Goal: Use online tool/utility: Utilize a website feature to perform a specific function

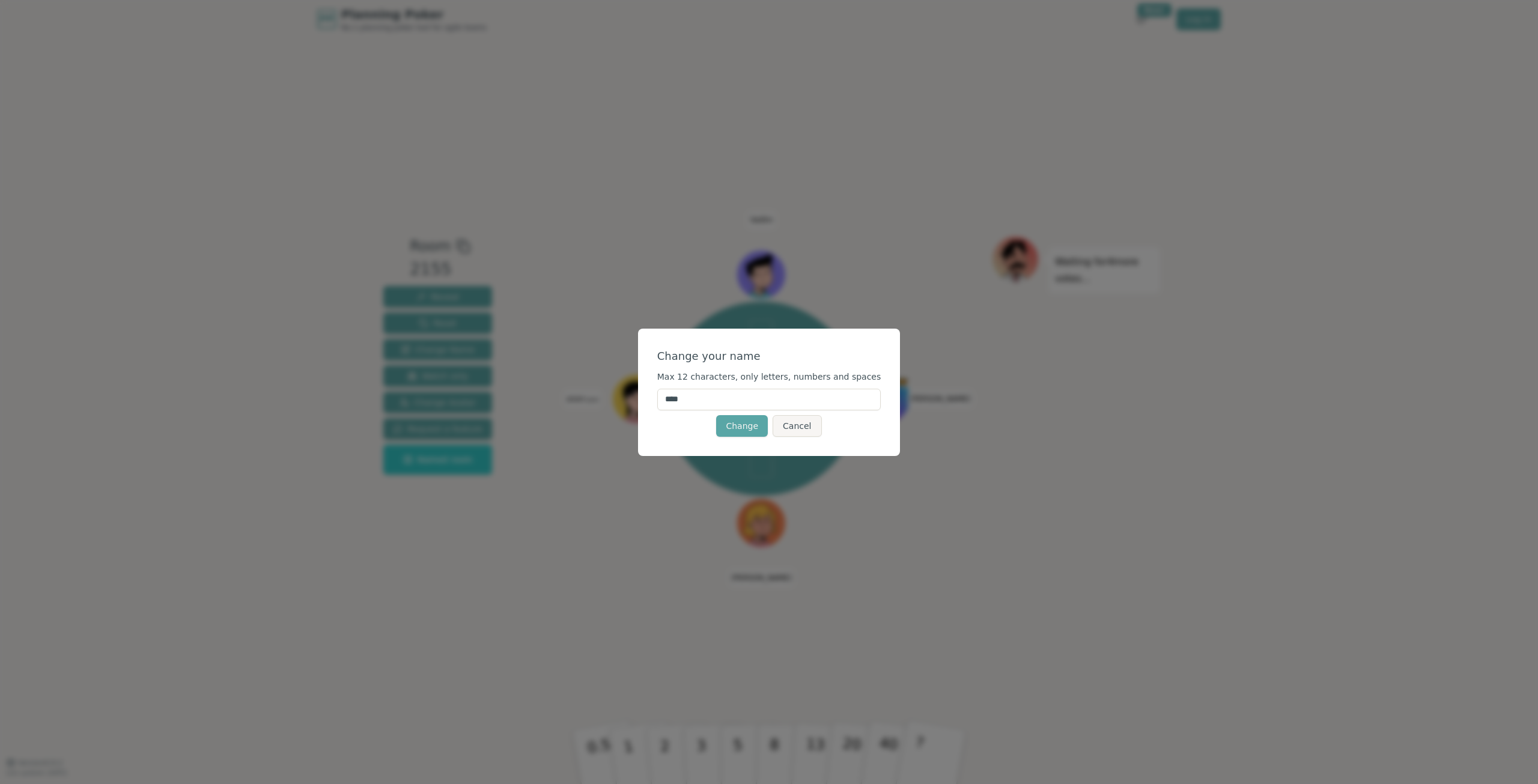
click at [603, 384] on div "Change your name Max 12 characters, only letters, numbers and spaces **** Chang…" at bounding box center [769, 392] width 1538 height 784
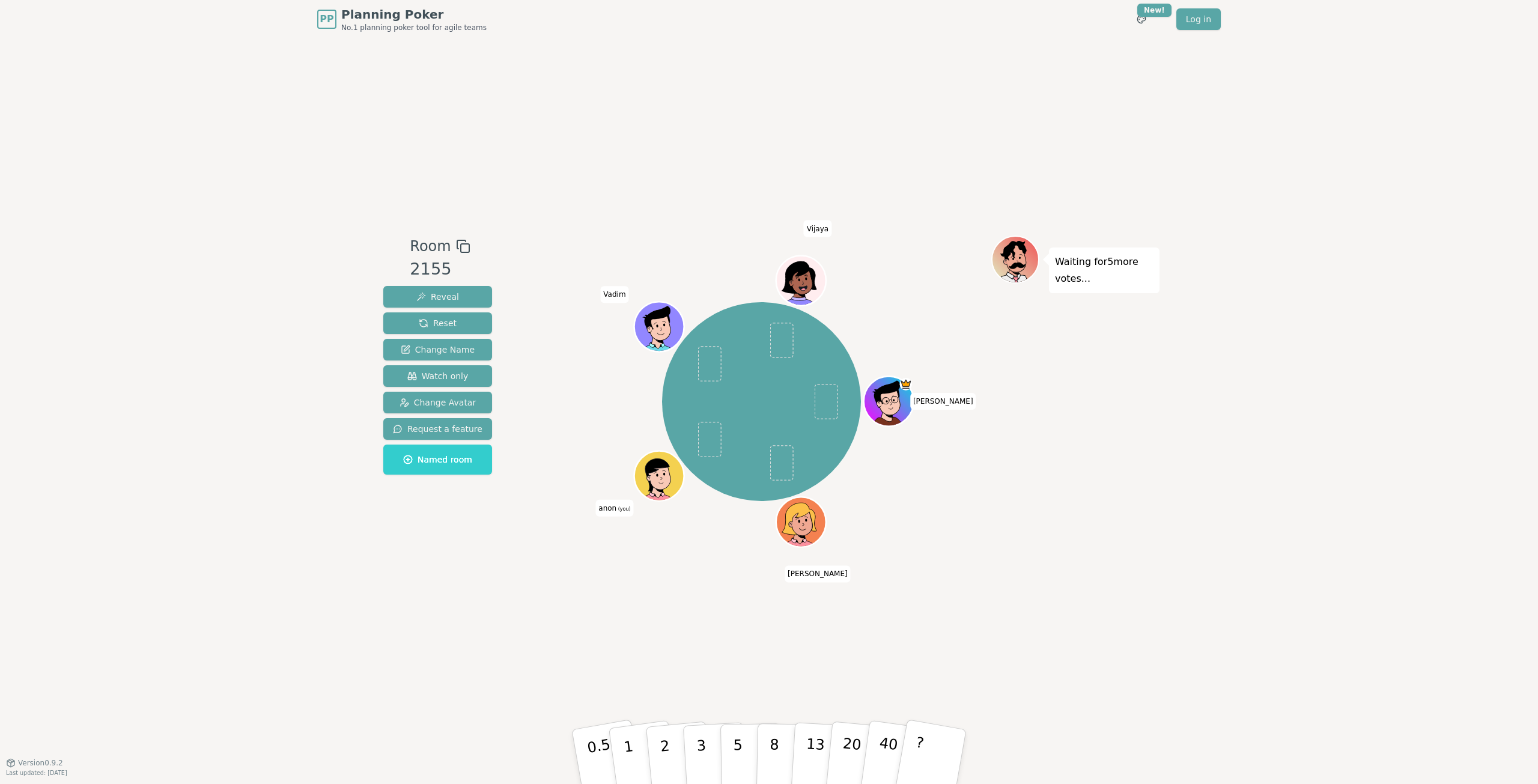
click at [608, 502] on span "anon (you)" at bounding box center [614, 508] width 38 height 17
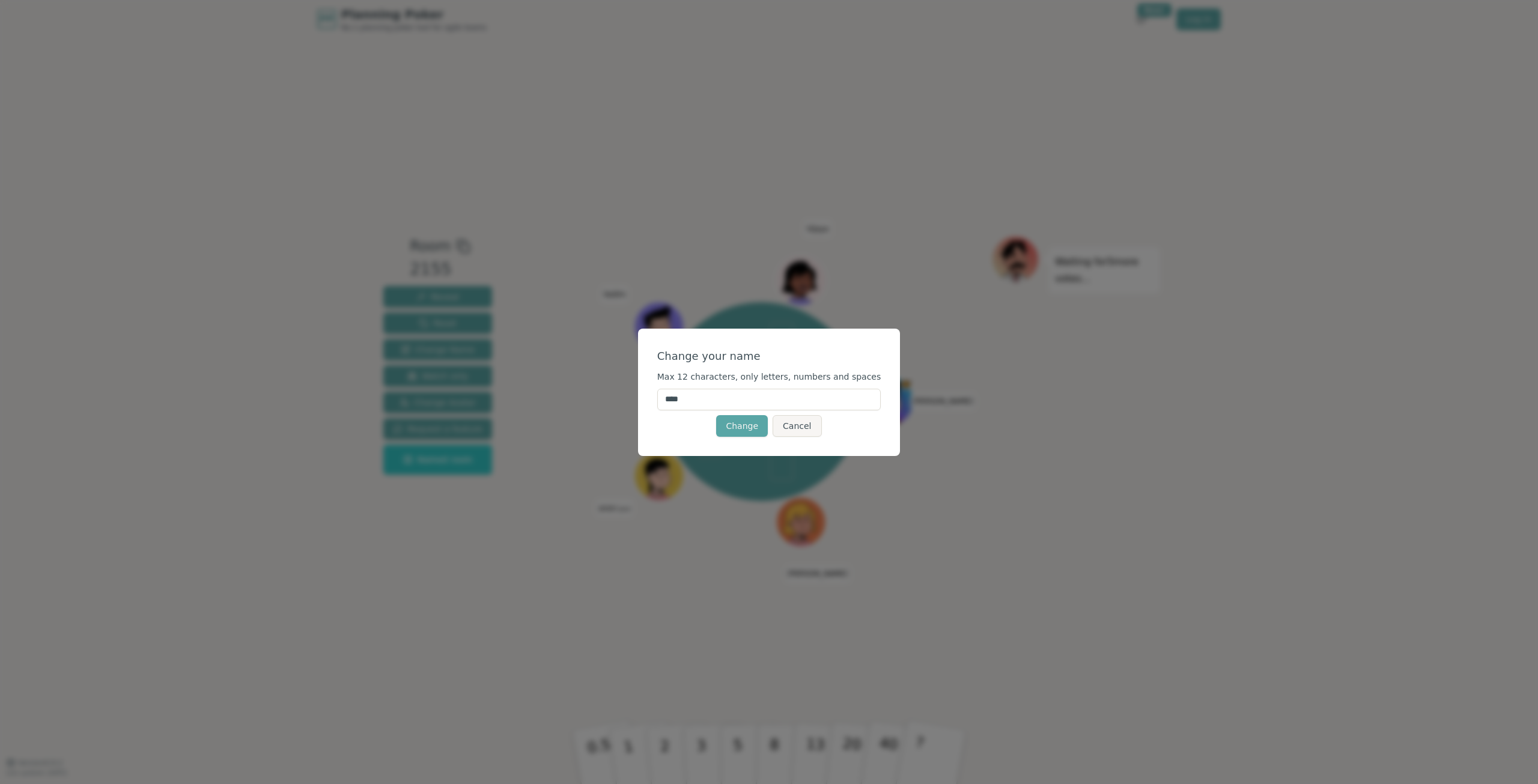
click at [743, 400] on input "****" at bounding box center [769, 400] width 224 height 22
type input "*"
type input "*****"
click at [732, 423] on button "Change" at bounding box center [741, 426] width 52 height 22
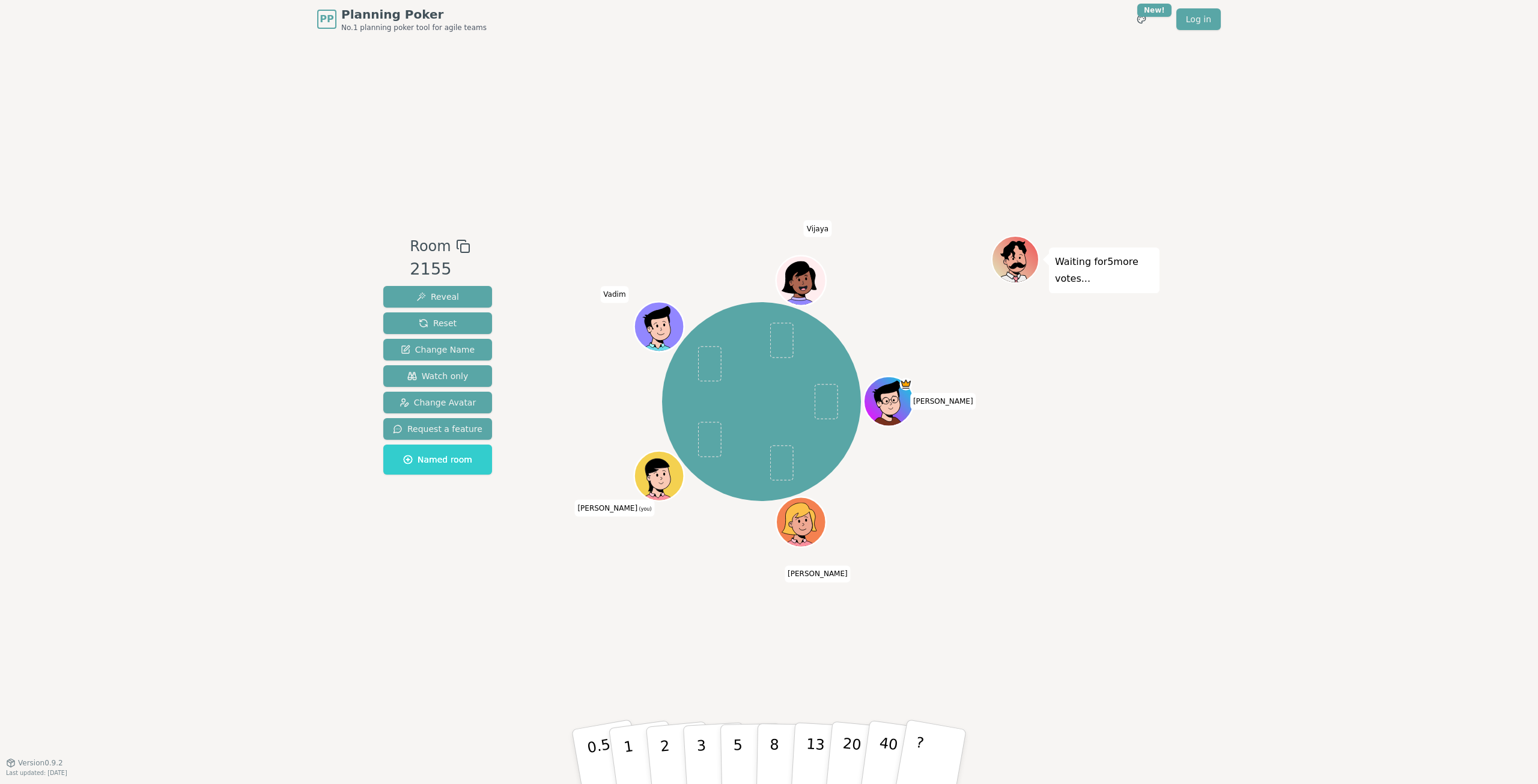
click at [673, 469] on icon at bounding box center [657, 473] width 46 height 36
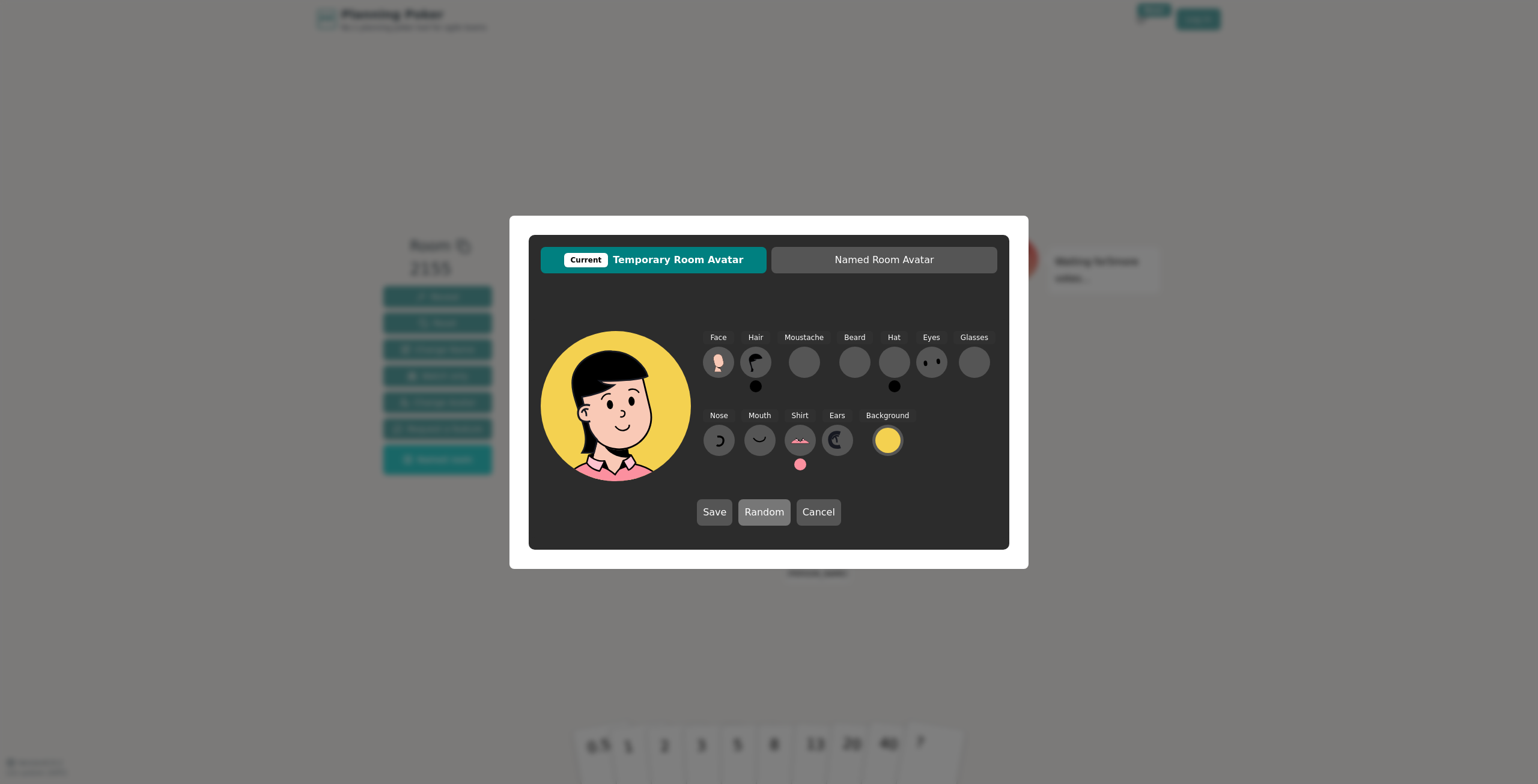
click at [753, 511] on button "Random" at bounding box center [764, 513] width 52 height 26
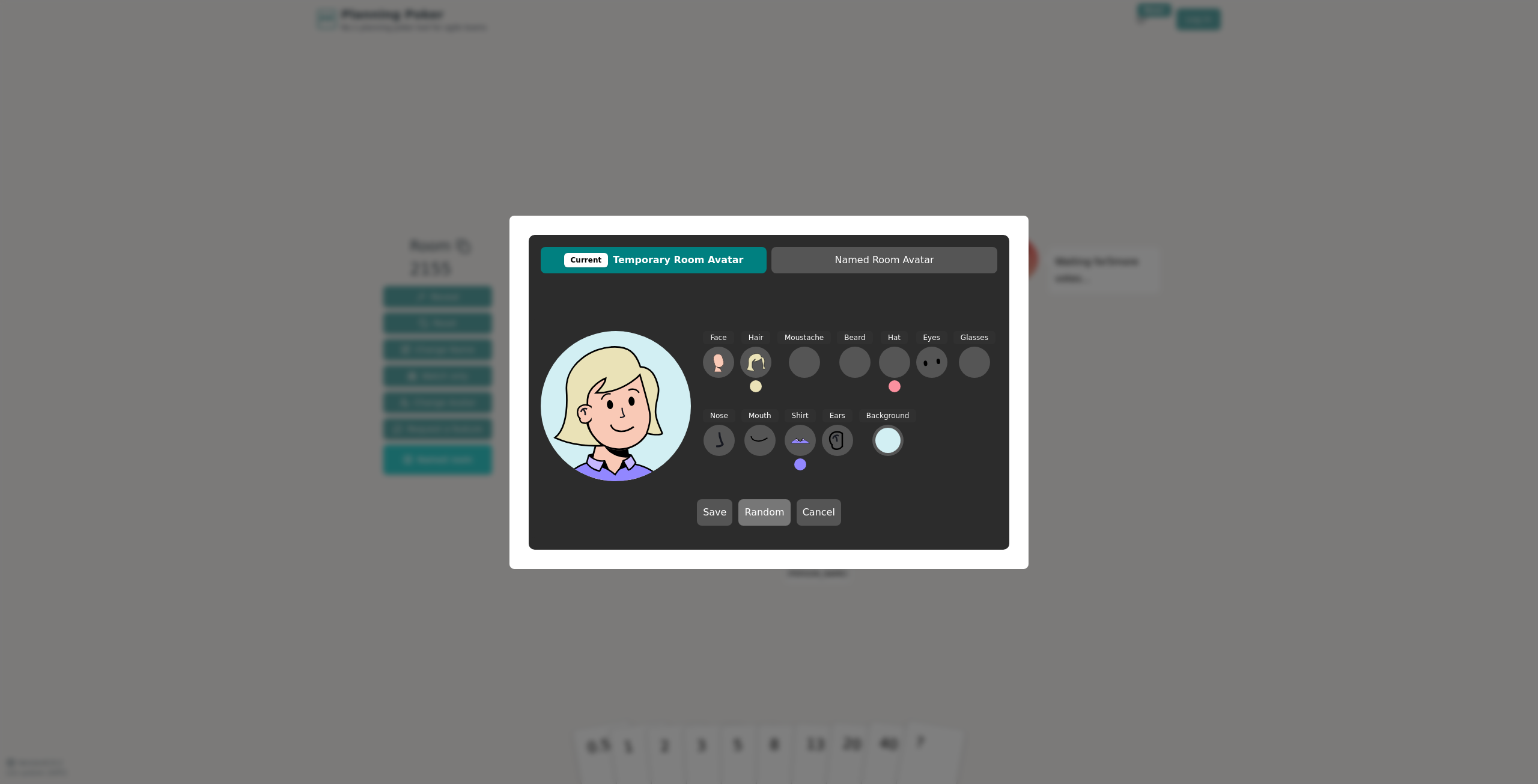
click at [756, 513] on button "Random" at bounding box center [764, 513] width 52 height 26
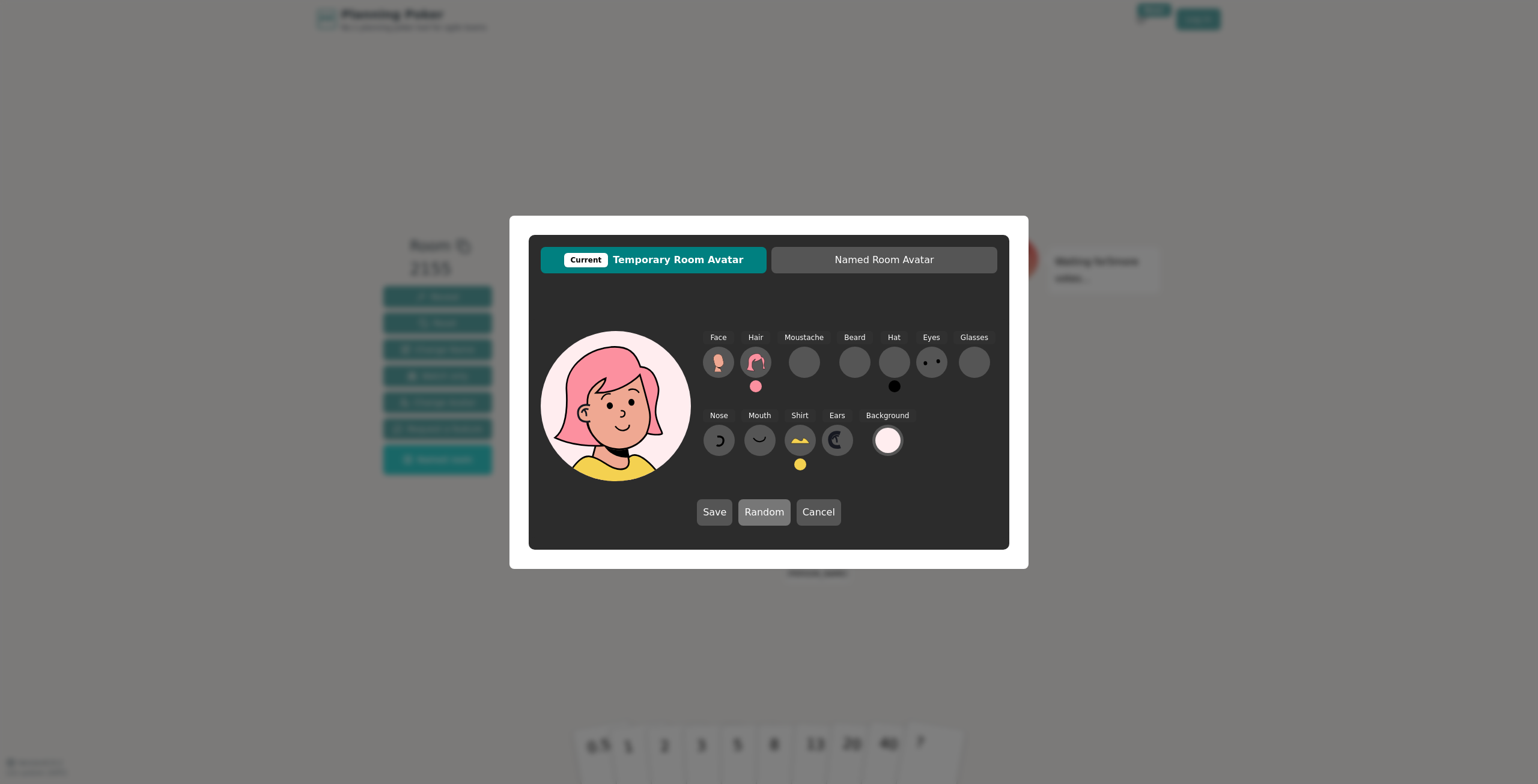
click at [761, 511] on button "Random" at bounding box center [764, 513] width 52 height 26
click at [761, 511] on button "Random" at bounding box center [764, 513] width 52 height 26
click at [761, 509] on button "Random" at bounding box center [764, 513] width 52 height 26
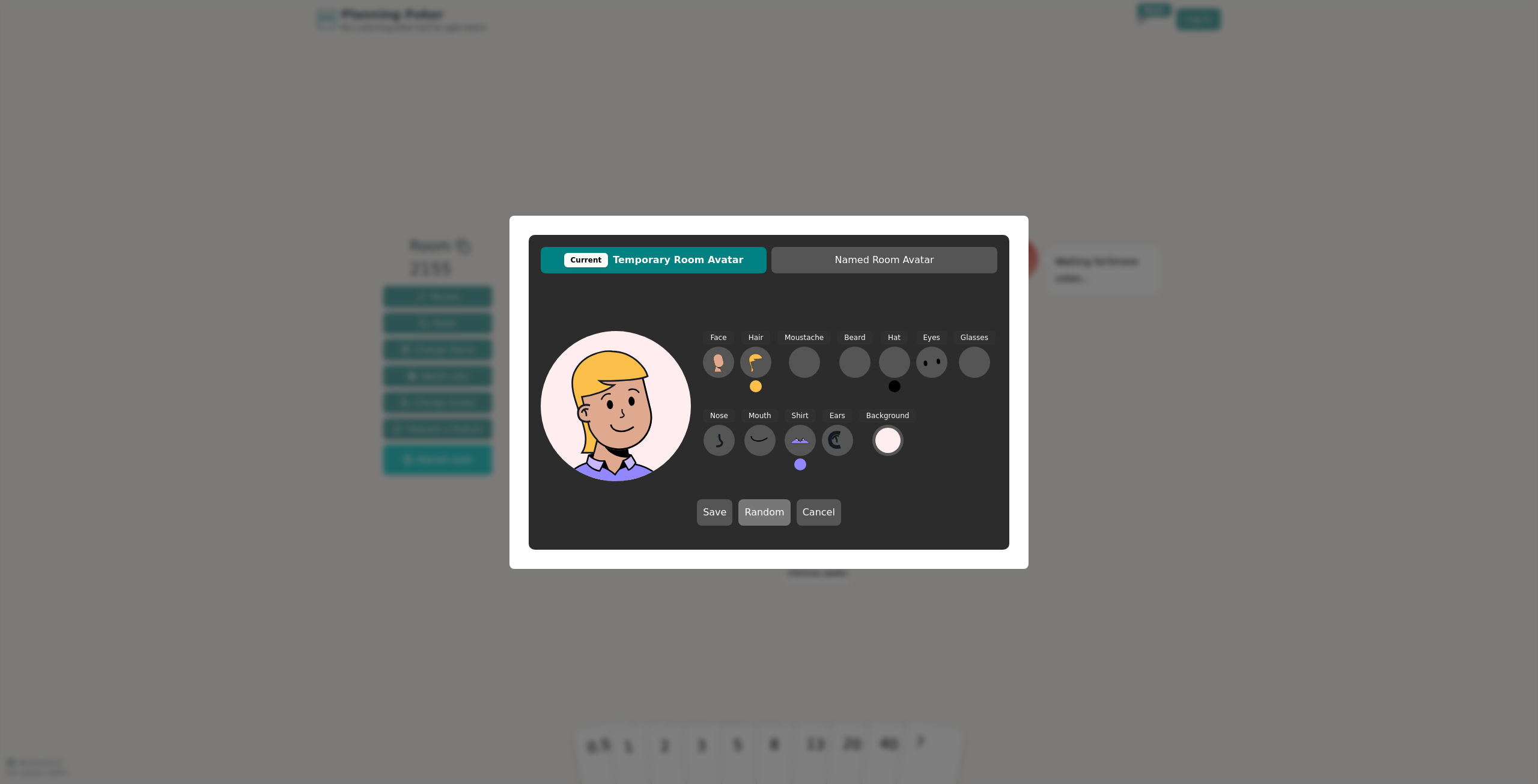
click at [761, 508] on button "Random" at bounding box center [764, 513] width 52 height 26
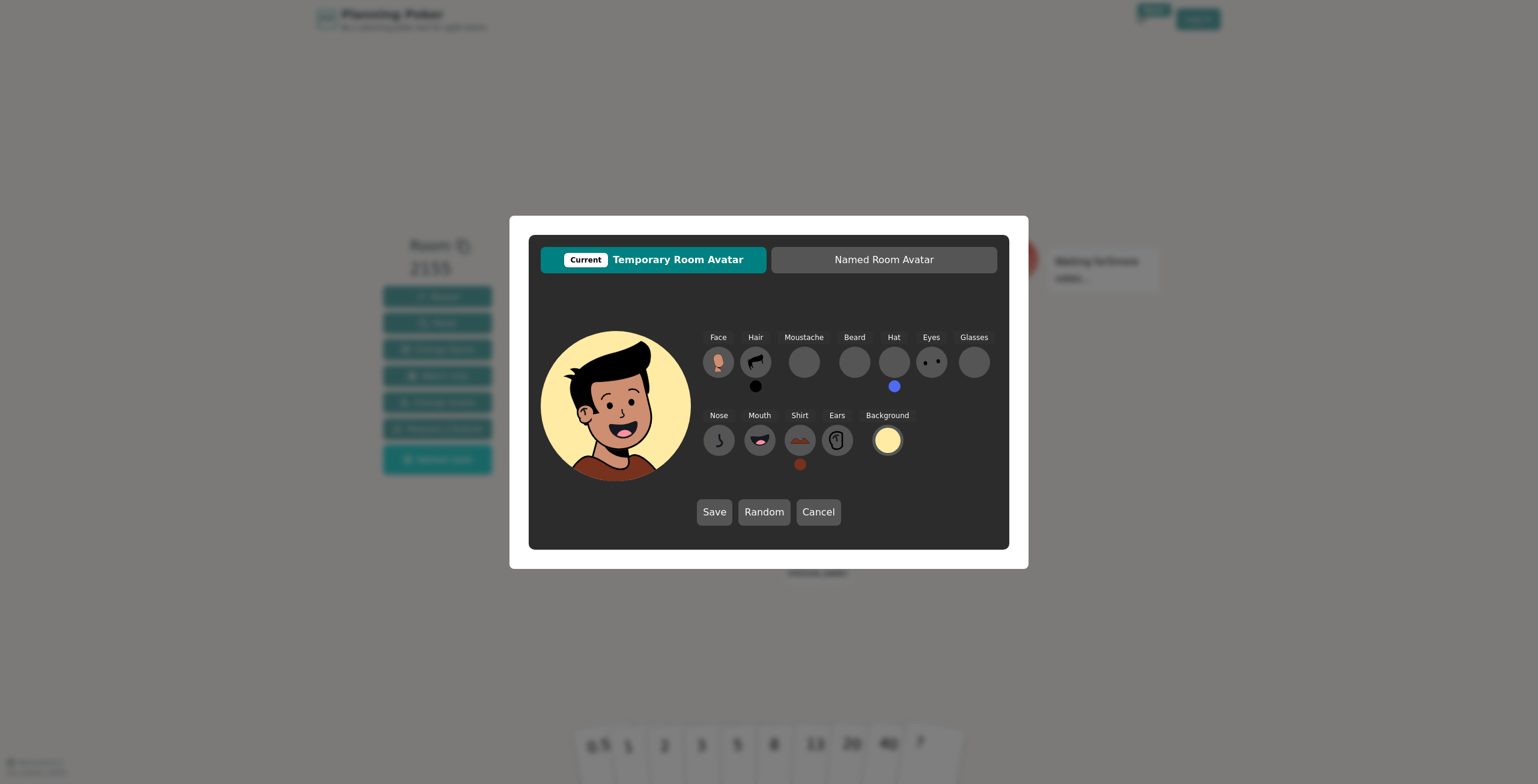
click at [760, 387] on button at bounding box center [755, 386] width 12 height 12
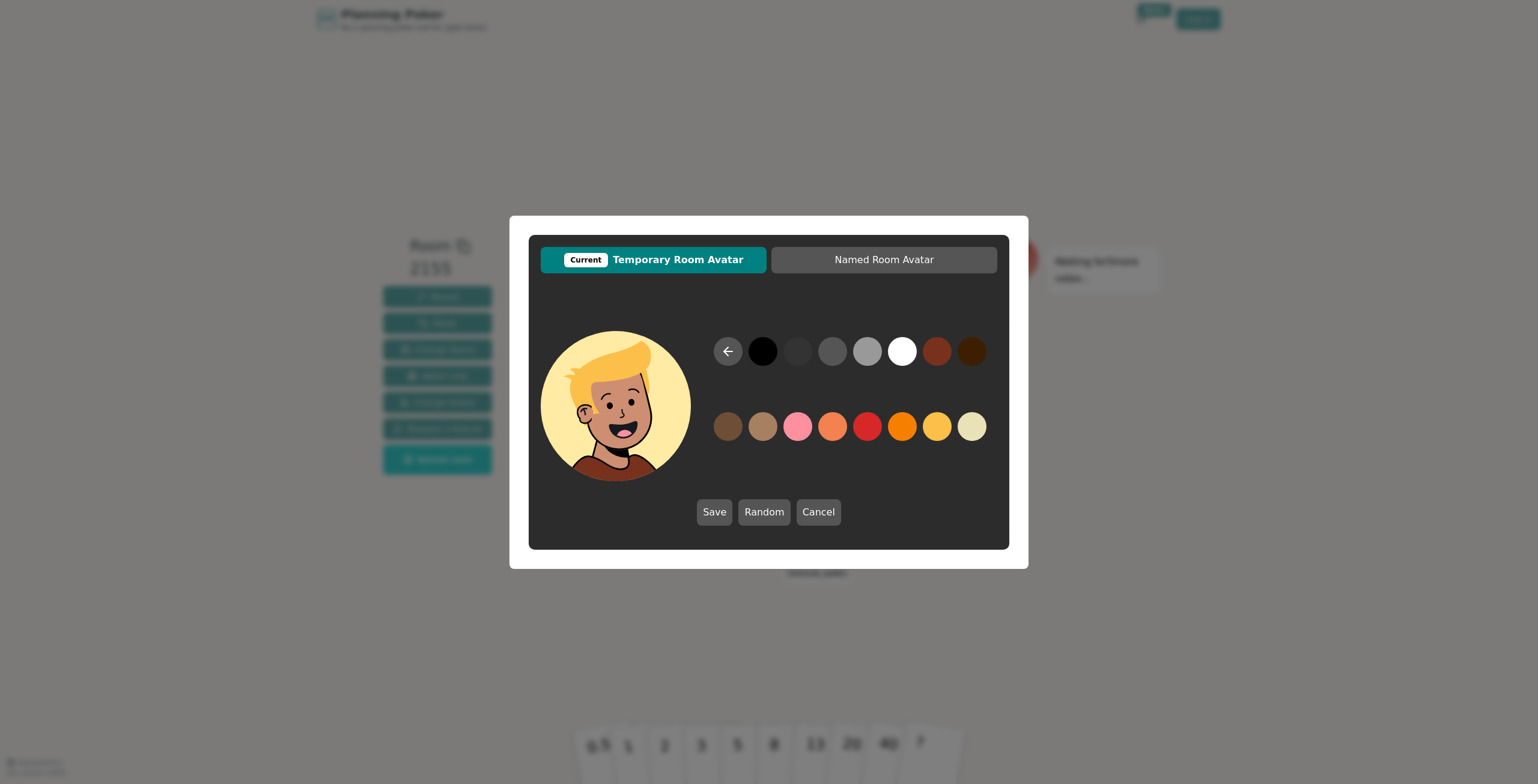
click at [926, 426] on button at bounding box center [937, 426] width 29 height 29
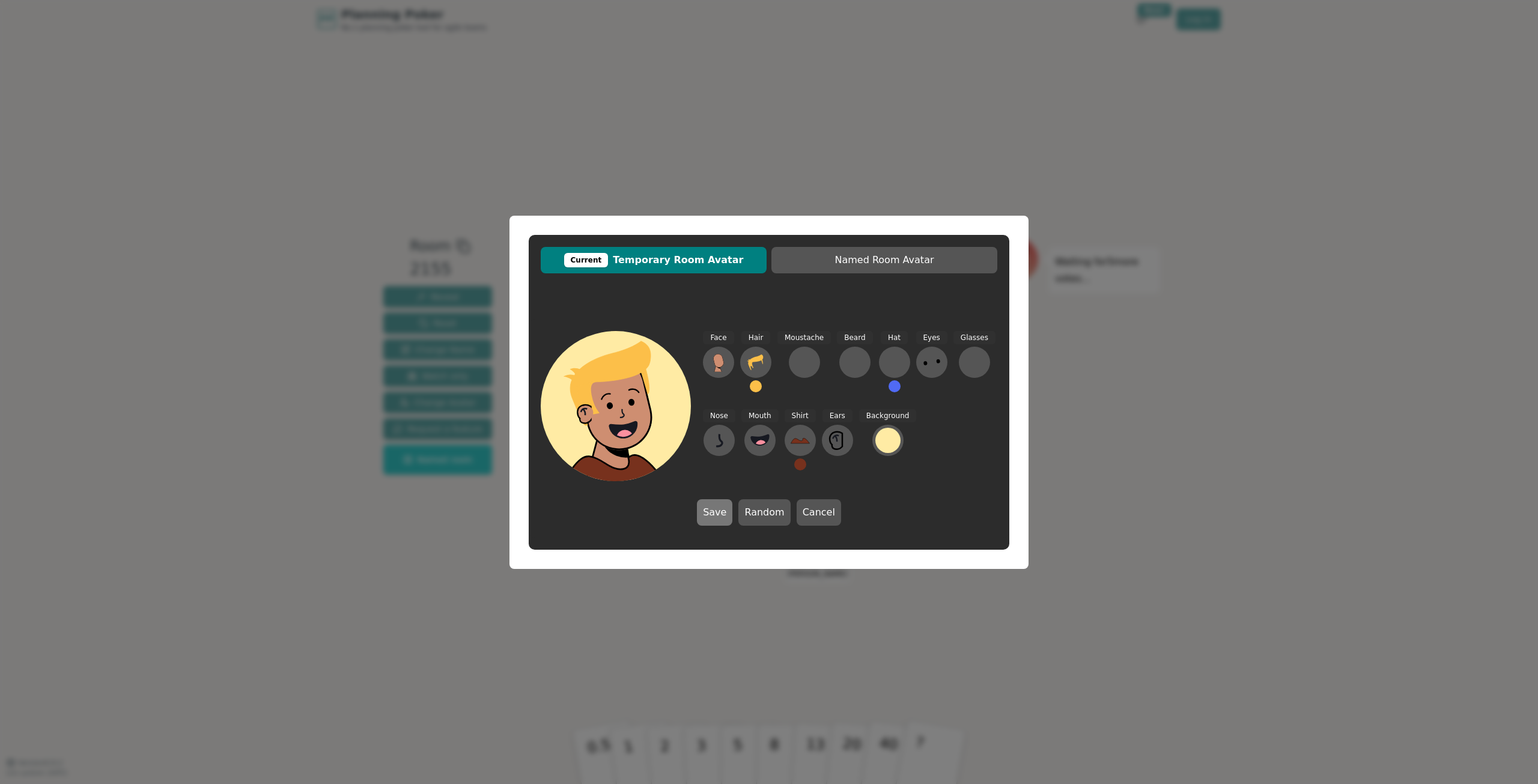
click at [726, 511] on button "Save" at bounding box center [715, 513] width 36 height 26
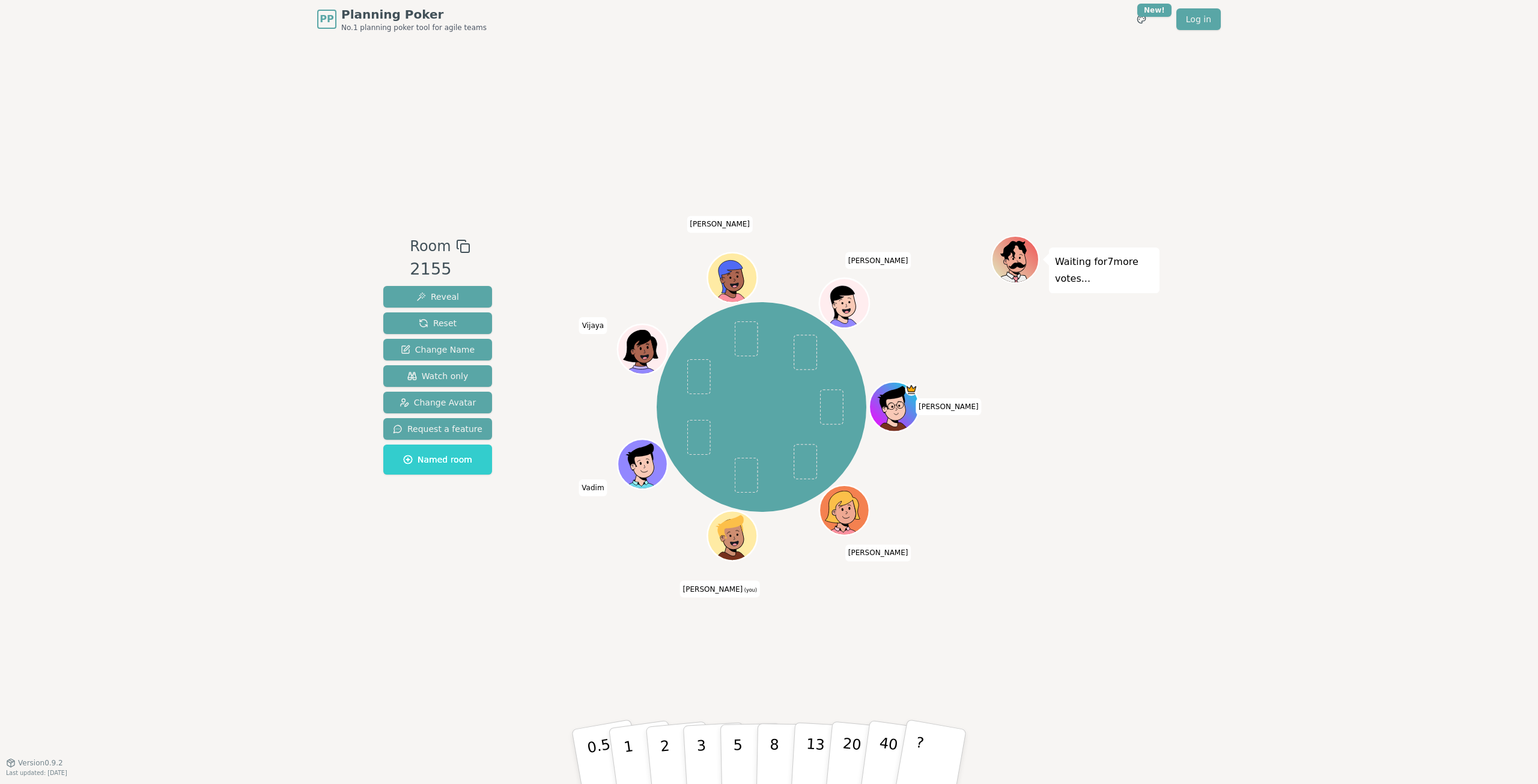
click at [718, 555] on div at bounding box center [734, 552] width 49 height 44
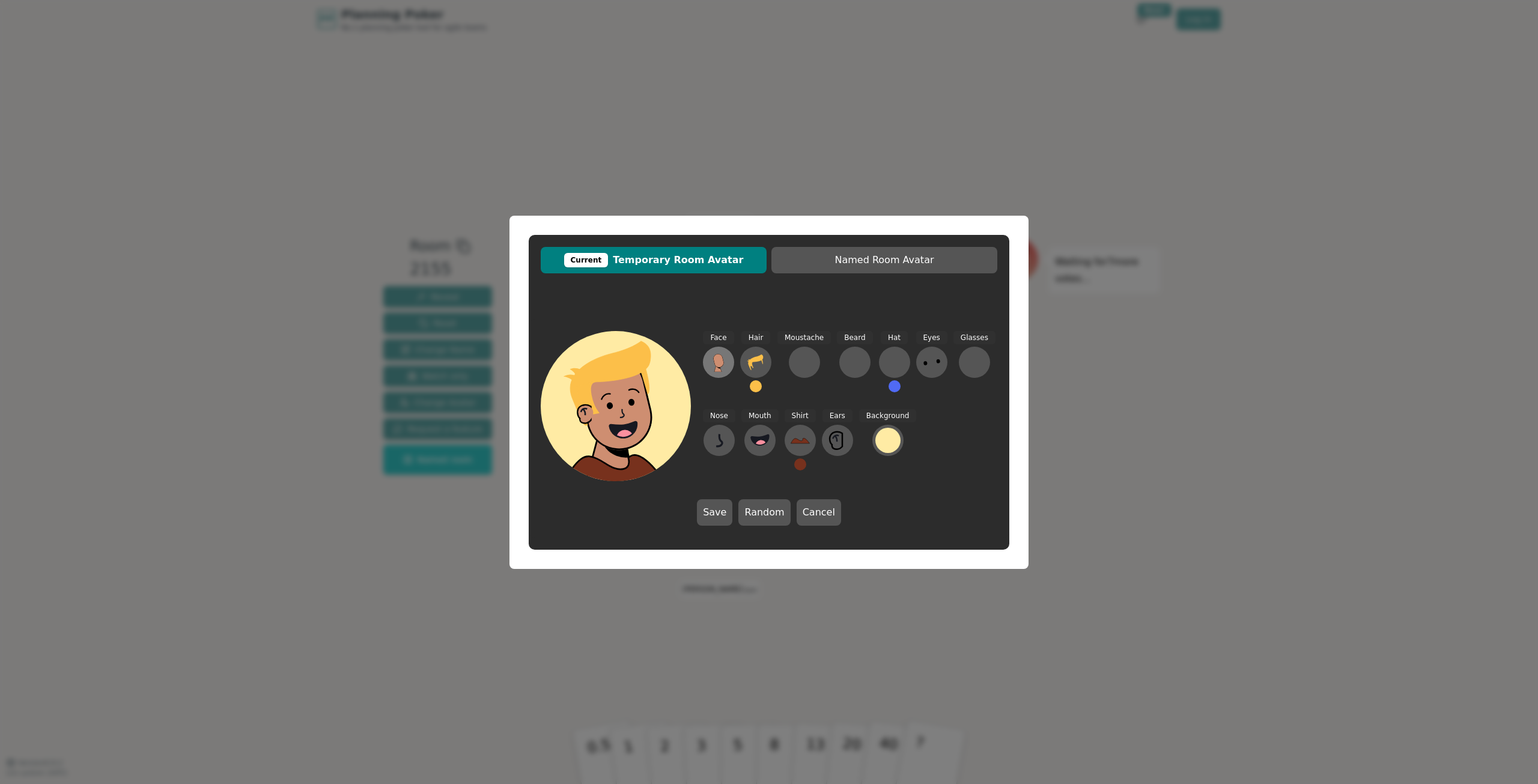
click at [714, 363] on icon at bounding box center [718, 362] width 19 height 19
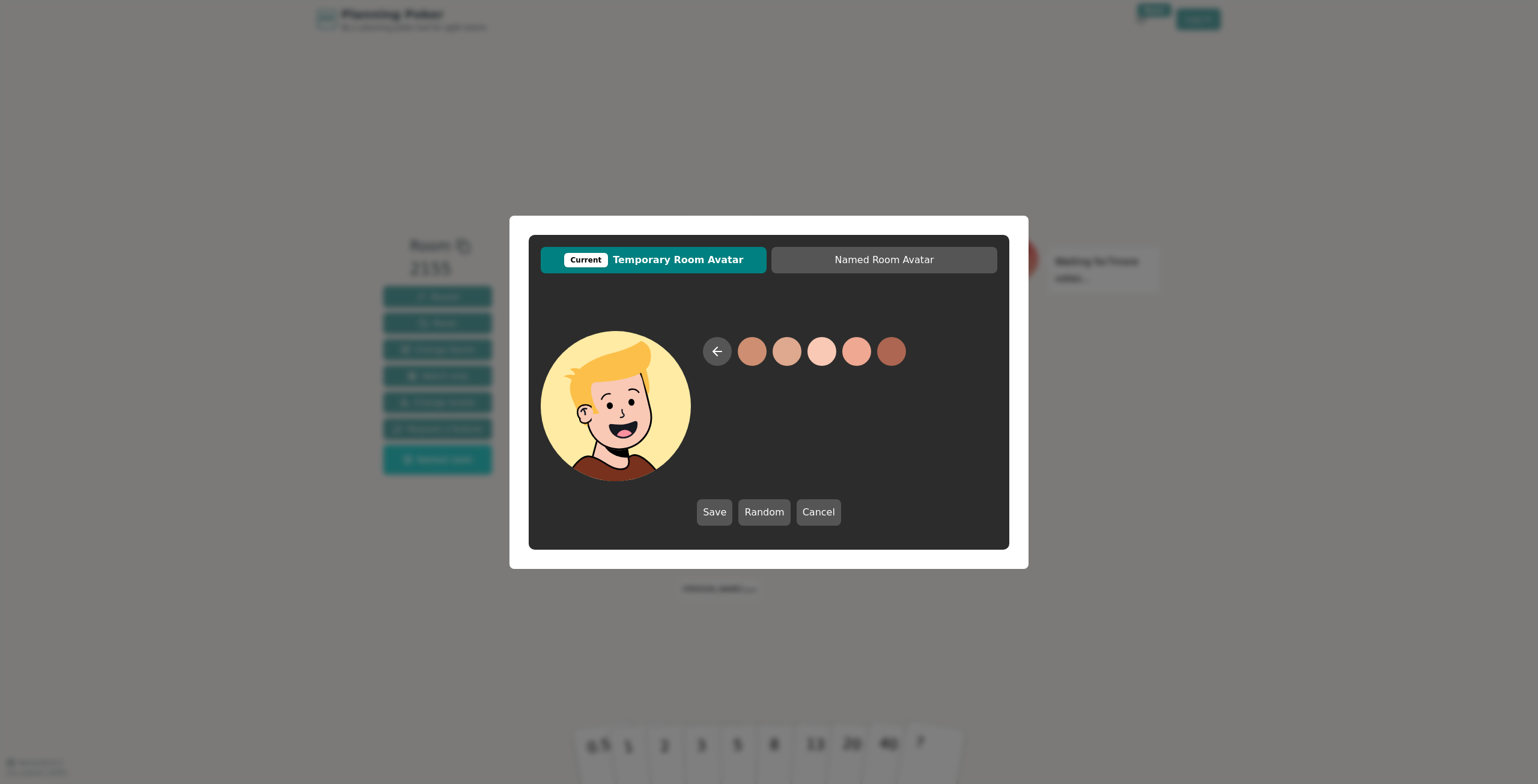
click at [813, 357] on button at bounding box center [822, 351] width 29 height 29
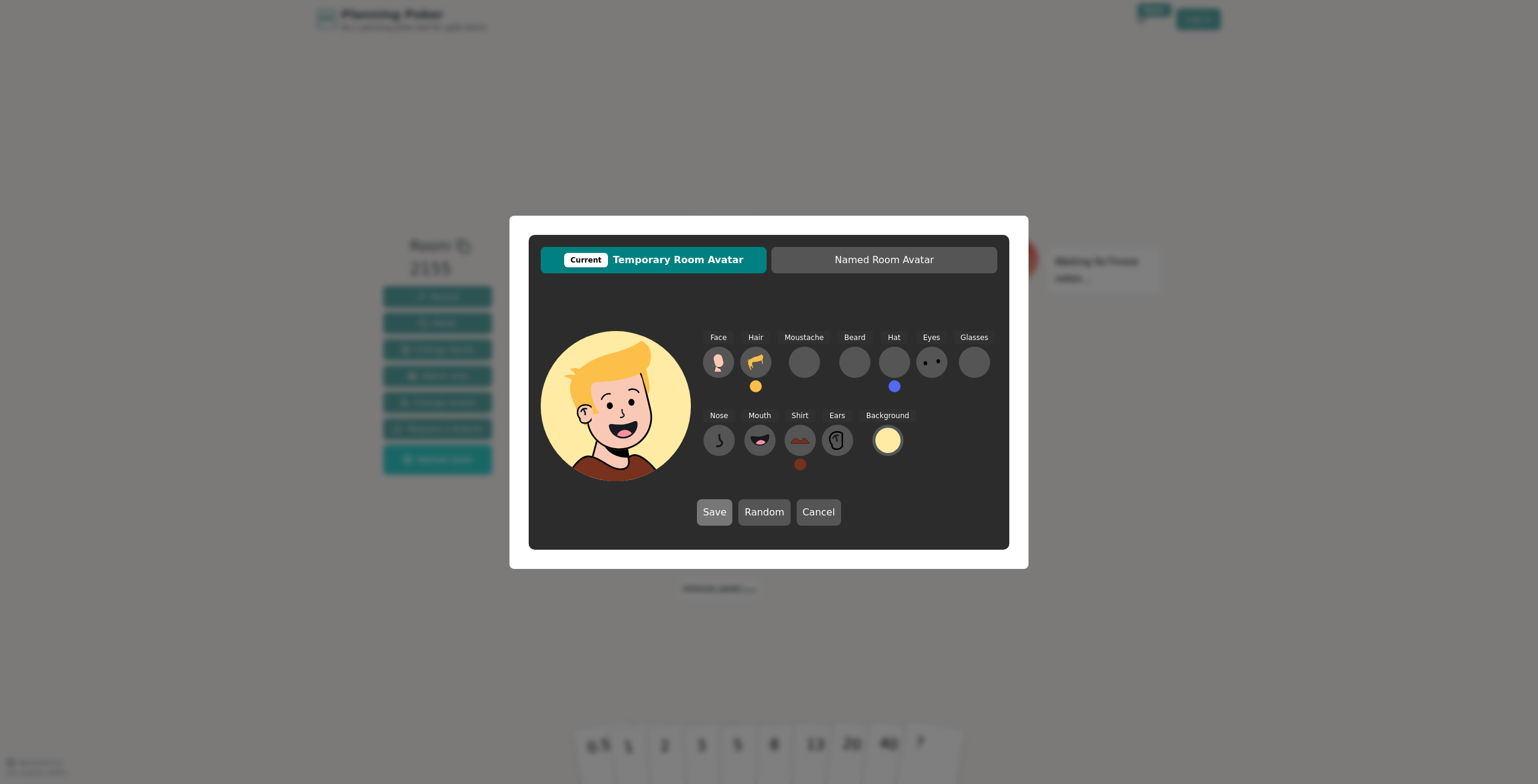
click at [724, 510] on button "Save" at bounding box center [715, 513] width 36 height 26
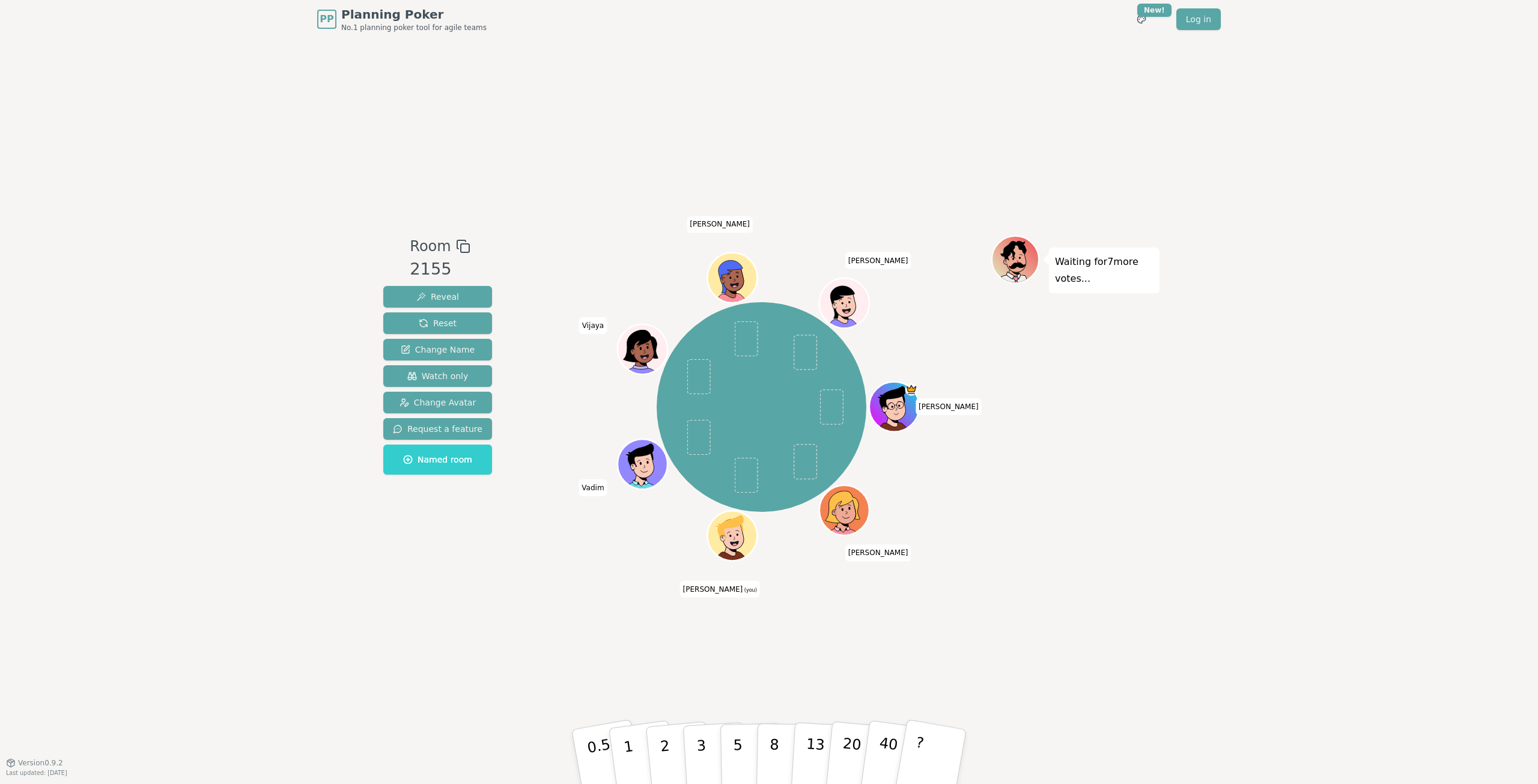
click at [749, 535] on icon at bounding box center [734, 535] width 49 height 6
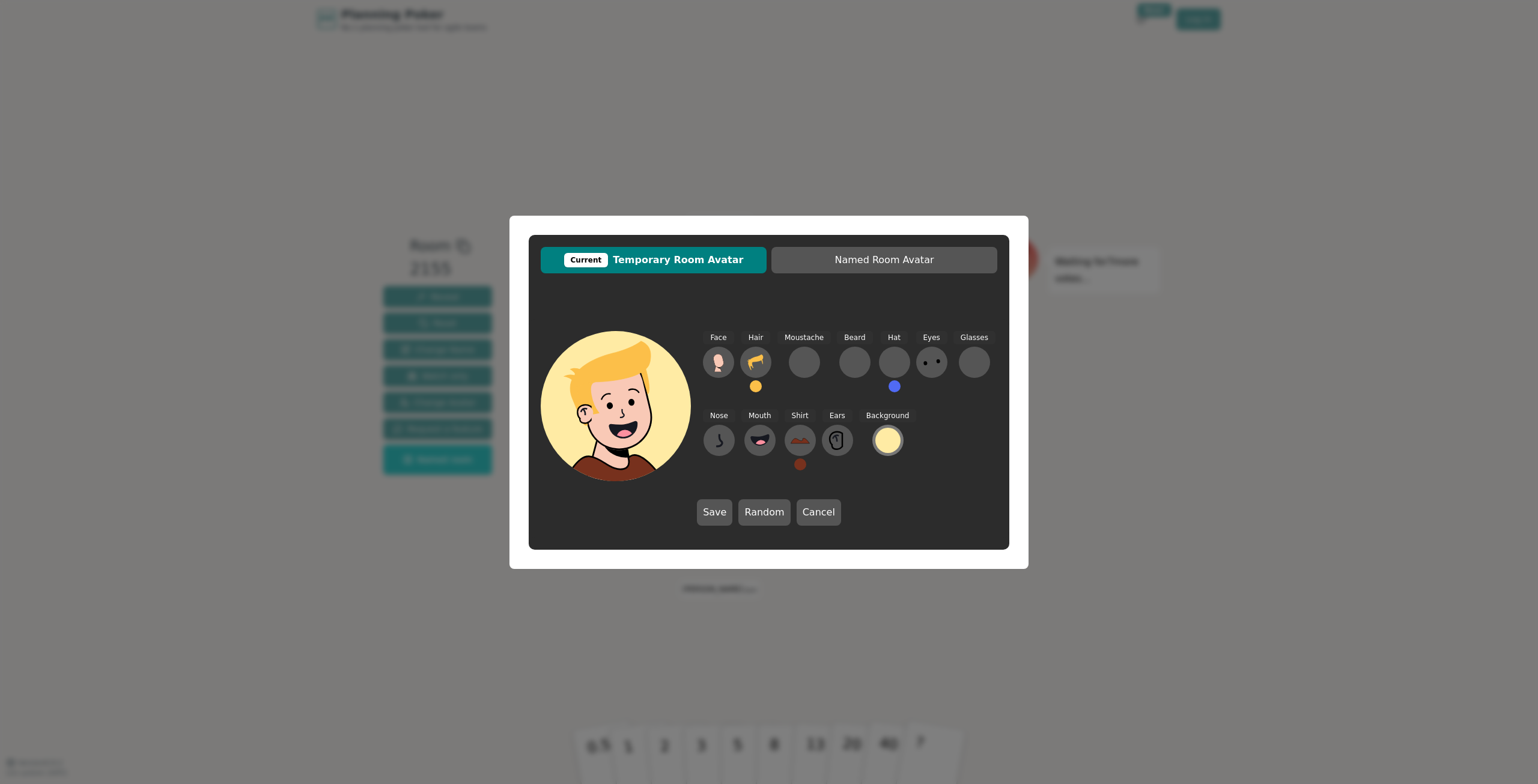
click at [880, 439] on div at bounding box center [888, 440] width 25 height 25
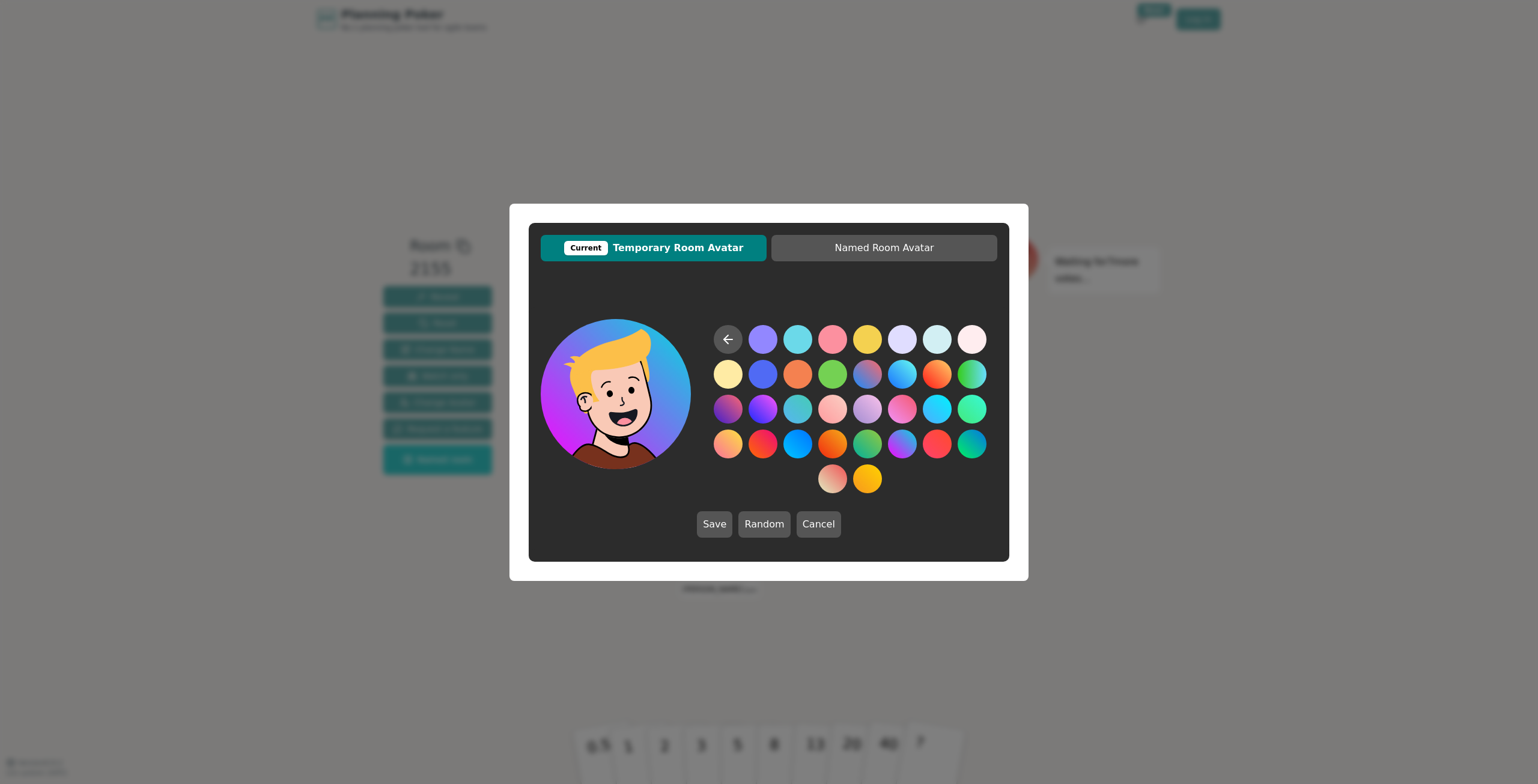
click at [902, 442] on button at bounding box center [902, 444] width 29 height 29
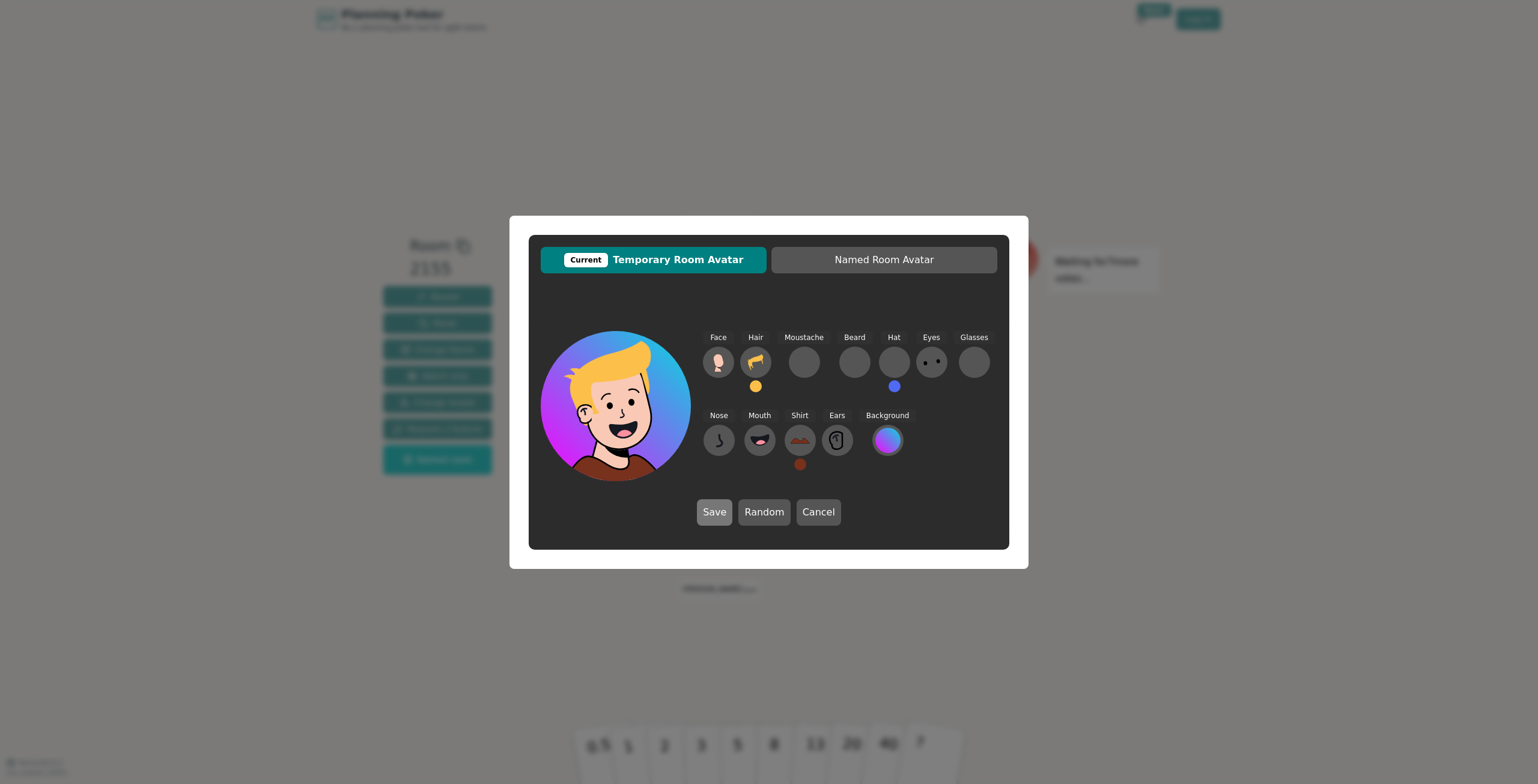
click at [706, 520] on button "Save" at bounding box center [715, 513] width 36 height 26
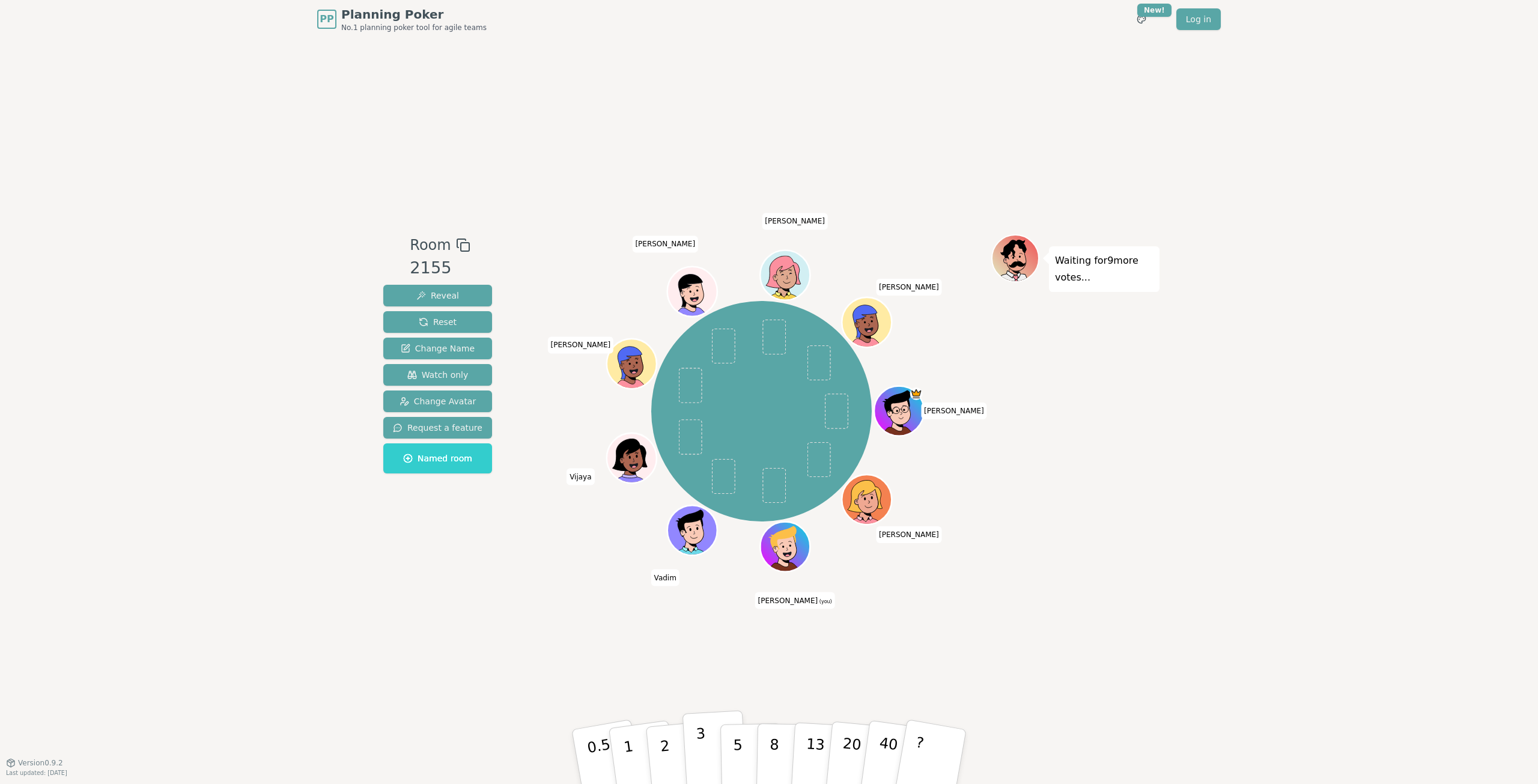
click at [698, 745] on p "3" at bounding box center [702, 758] width 13 height 66
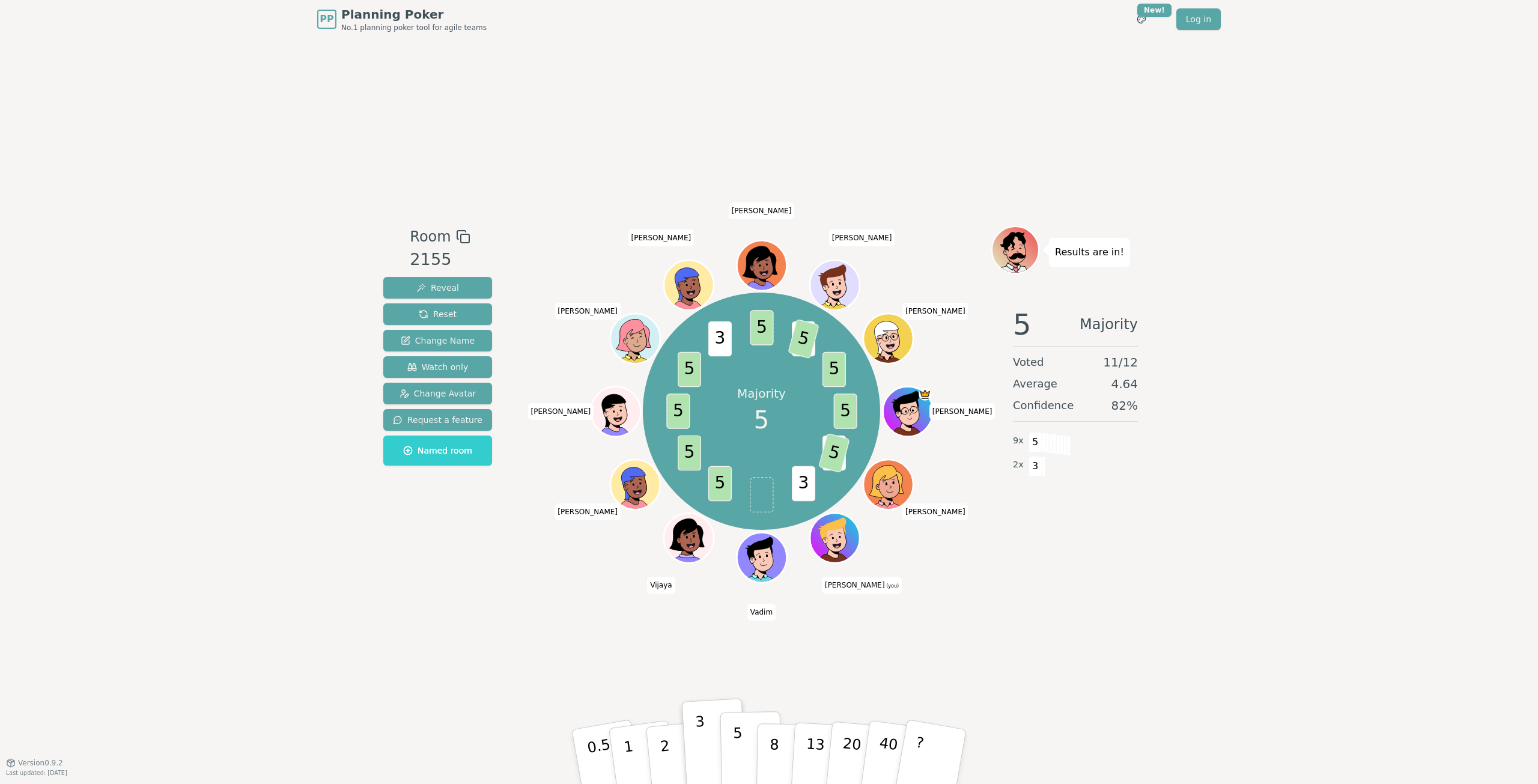
click at [738, 738] on p "5" at bounding box center [738, 757] width 10 height 65
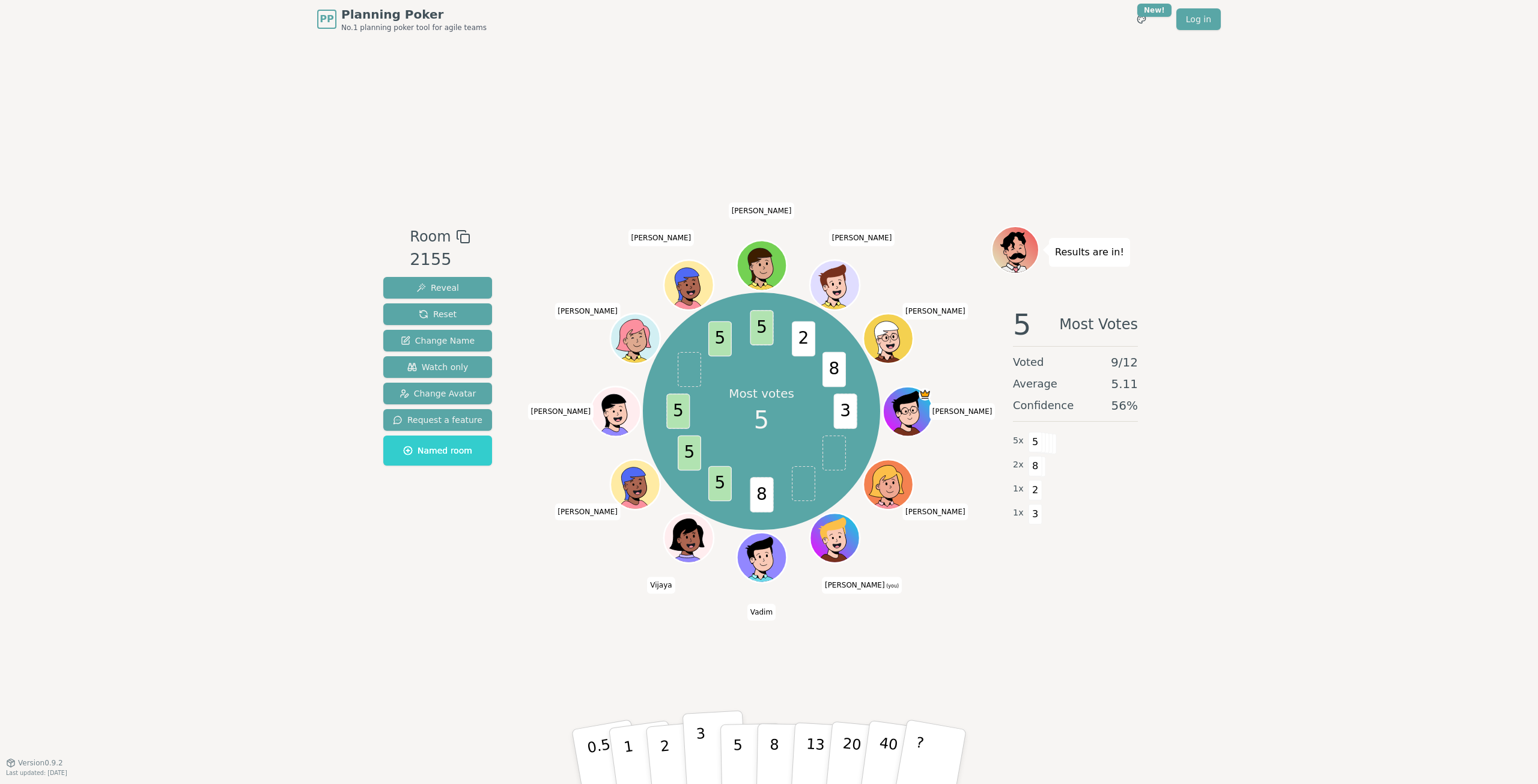
drag, startPoint x: 750, startPoint y: 755, endPoint x: 699, endPoint y: 753, distance: 51.0
click at [750, 755] on button "5" at bounding box center [751, 769] width 62 height 91
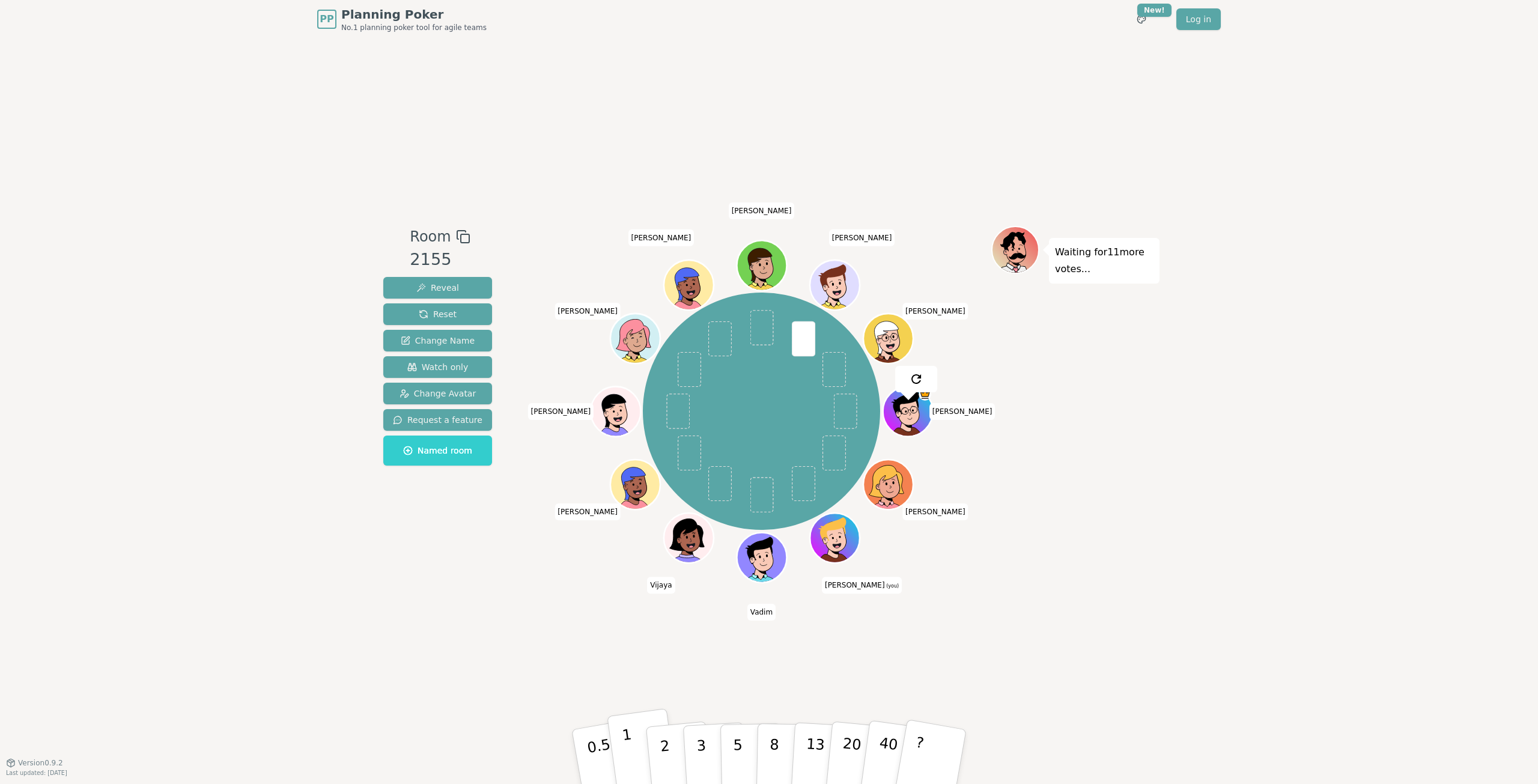
click at [636, 748] on button "1" at bounding box center [643, 757] width 71 height 98
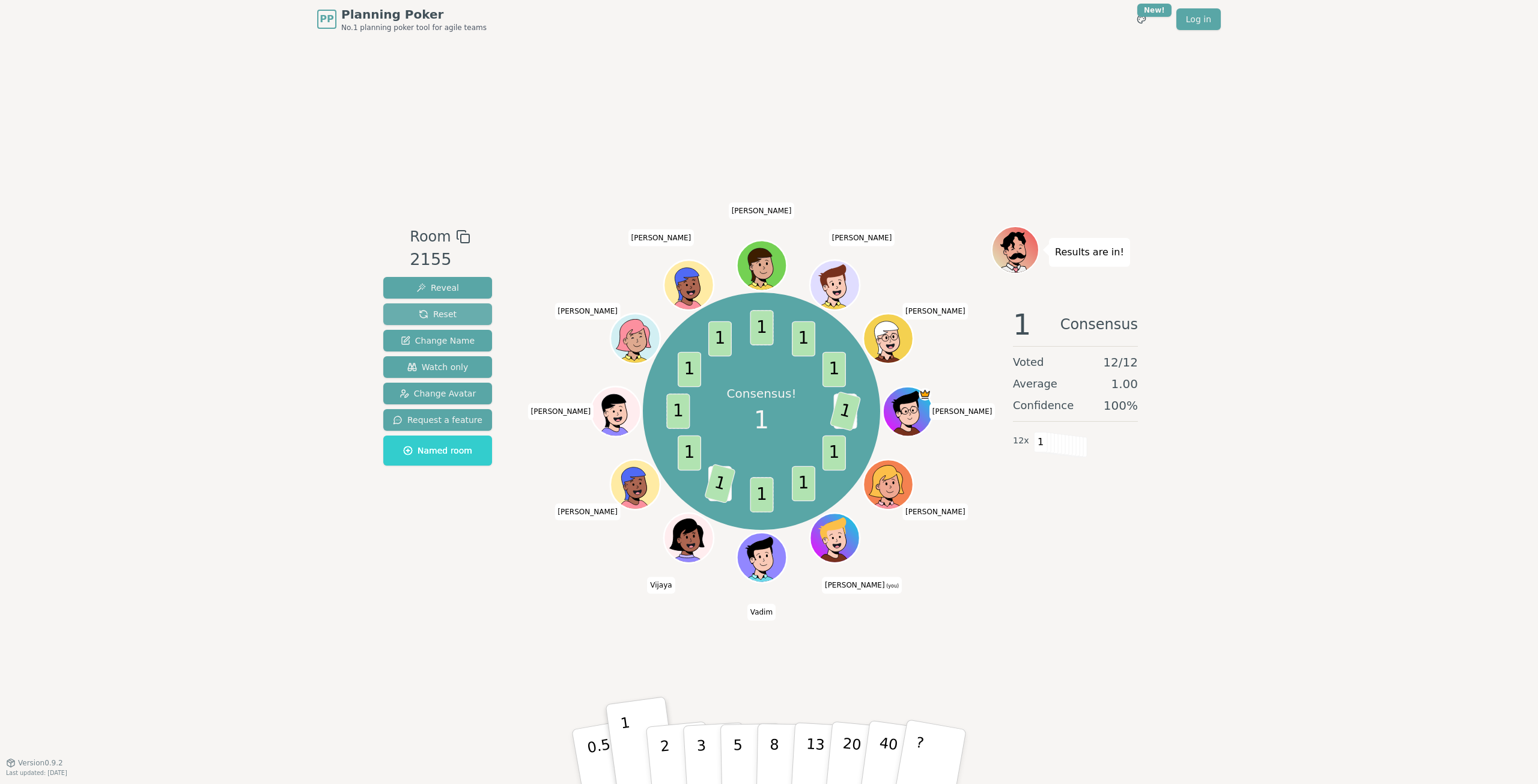
click at [453, 308] on button "Reset" at bounding box center [438, 314] width 109 height 22
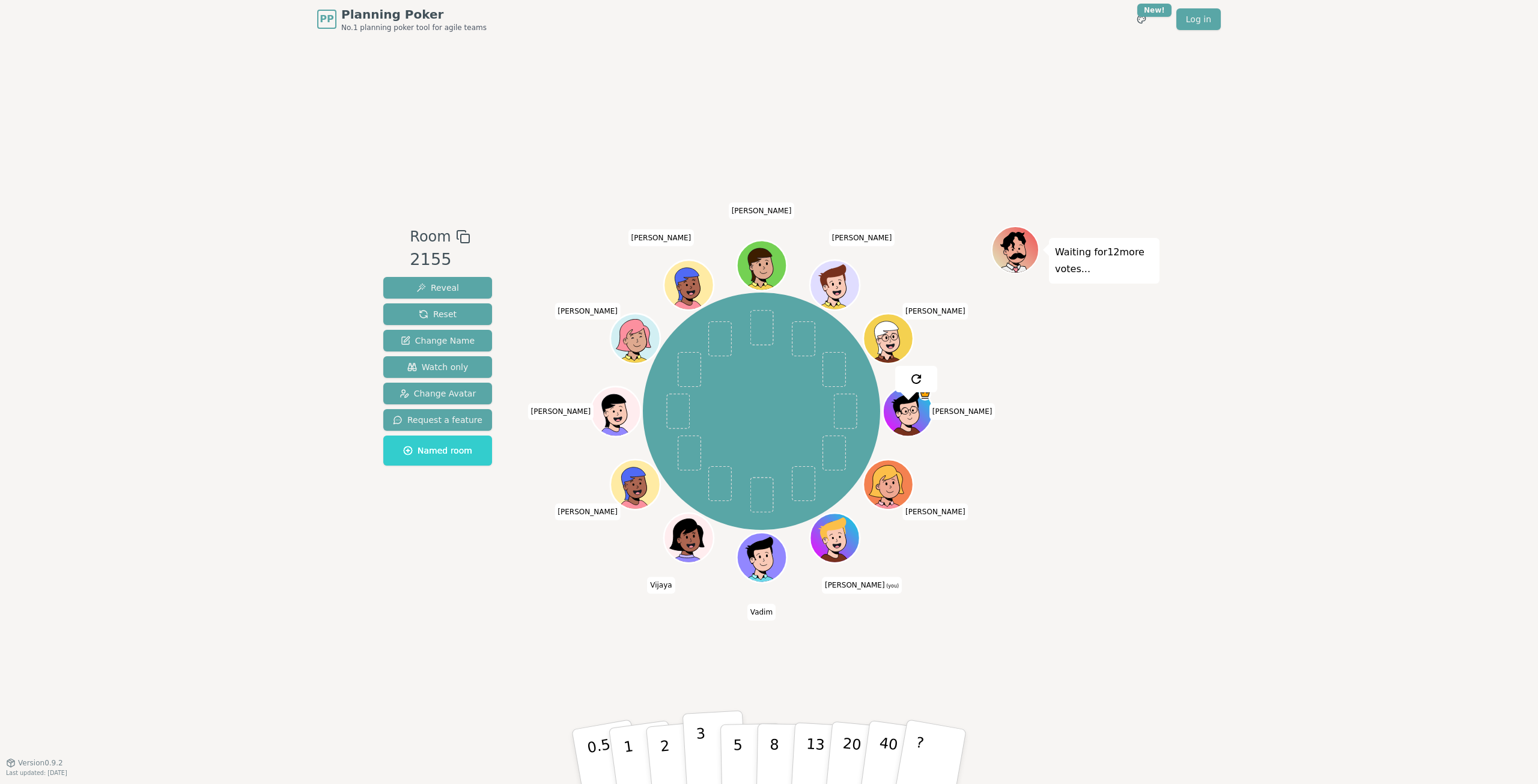
click at [697, 745] on p "3" at bounding box center [702, 758] width 13 height 66
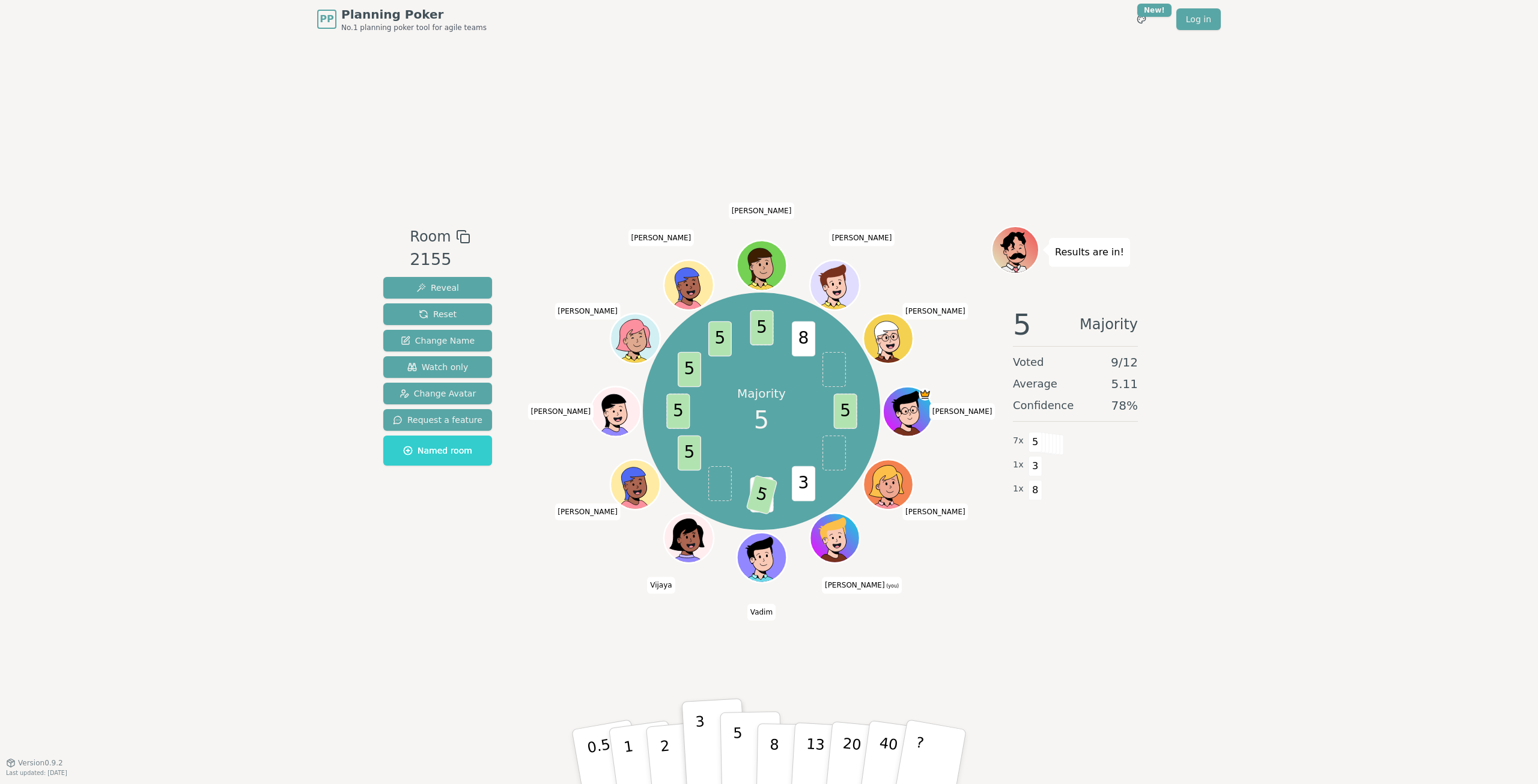
click at [753, 746] on button "5" at bounding box center [751, 757] width 62 height 91
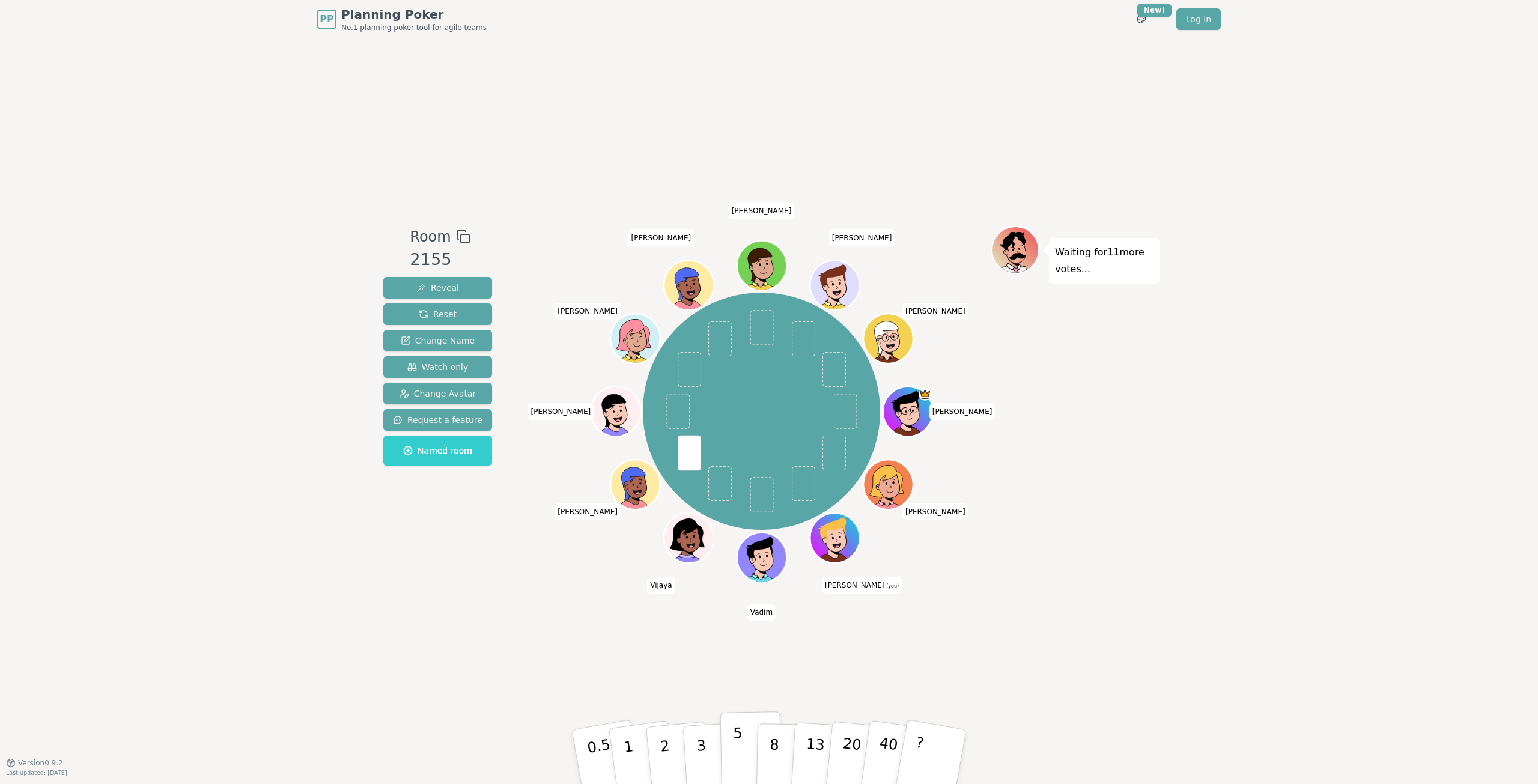
click at [736, 750] on p "5" at bounding box center [738, 757] width 10 height 65
click at [660, 740] on p "2" at bounding box center [666, 758] width 16 height 66
